Goal: Feedback & Contribution: Contribute content

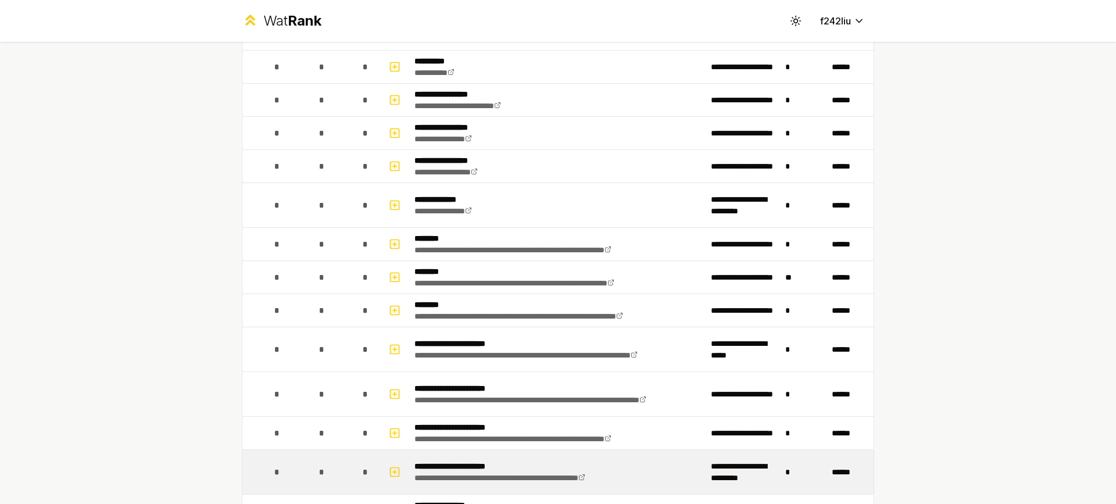
scroll to position [254, 0]
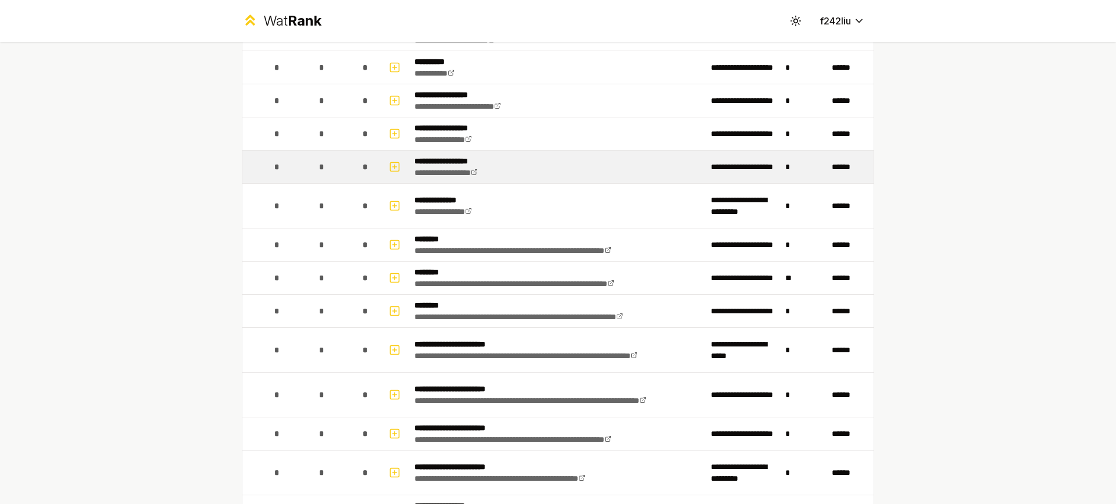
click at [401, 169] on td at bounding box center [396, 167] width 28 height 33
click at [398, 169] on button "button" at bounding box center [395, 167] width 16 height 19
select select
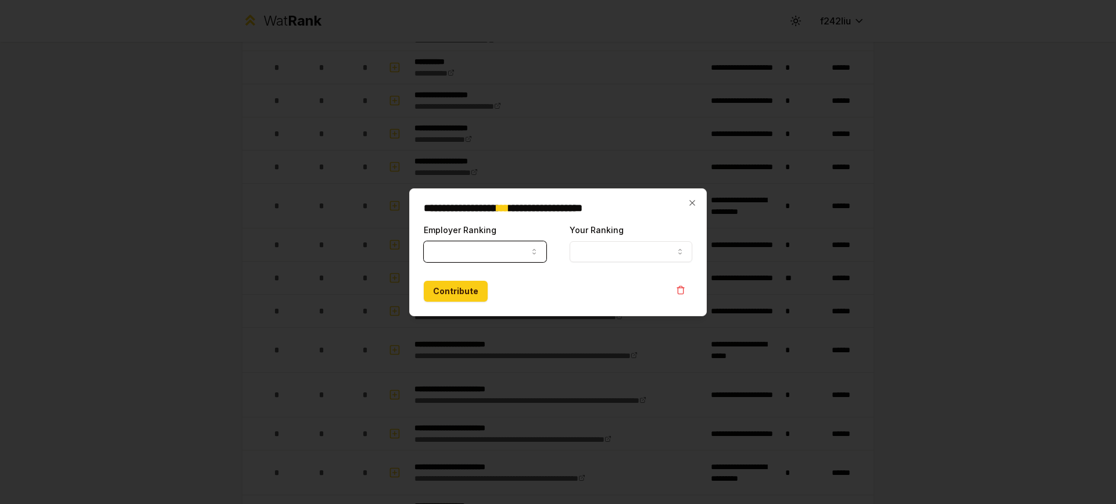
click at [463, 250] on button "Employer Ranking" at bounding box center [485, 251] width 123 height 21
select select "*****"
click at [563, 254] on div "**********" at bounding box center [558, 243] width 269 height 40
click at [594, 253] on button "Your Ranking" at bounding box center [631, 251] width 123 height 21
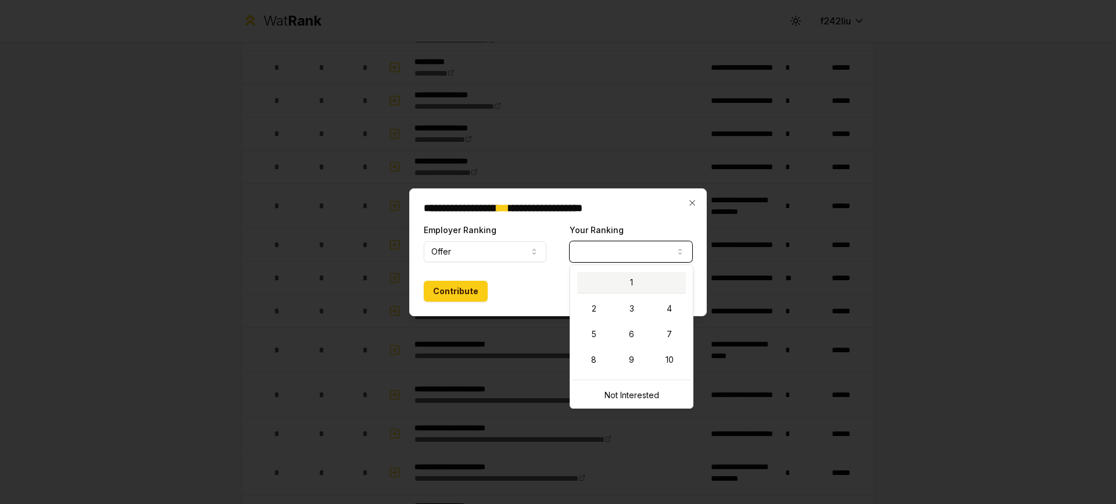
select select "*"
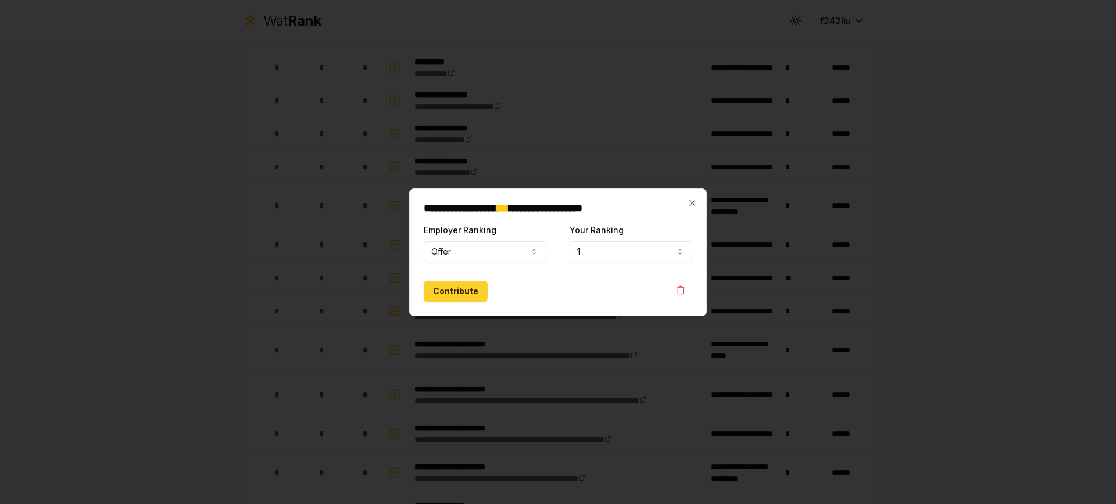
click at [476, 292] on button "Contribute" at bounding box center [456, 291] width 64 height 21
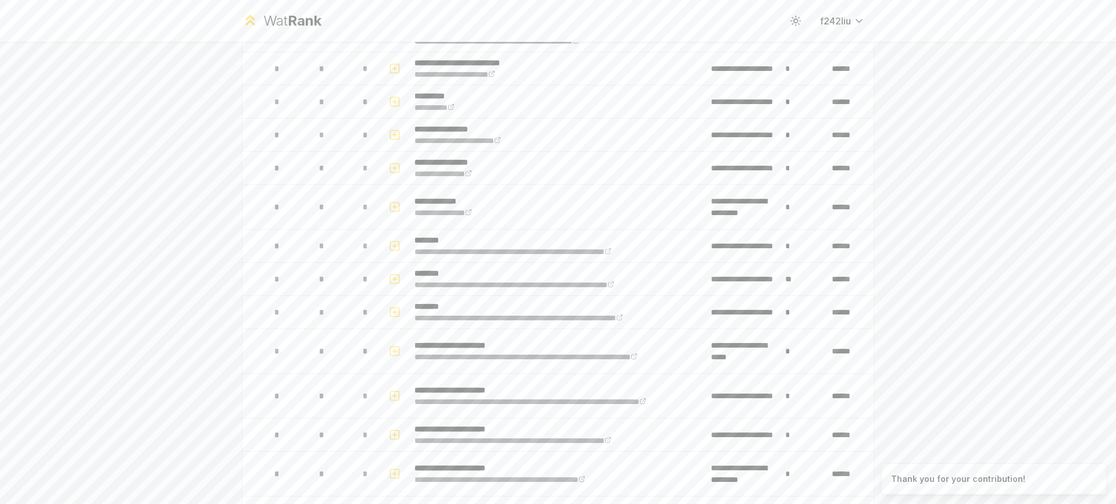
scroll to position [0, 0]
